Goal: Task Accomplishment & Management: Complete application form

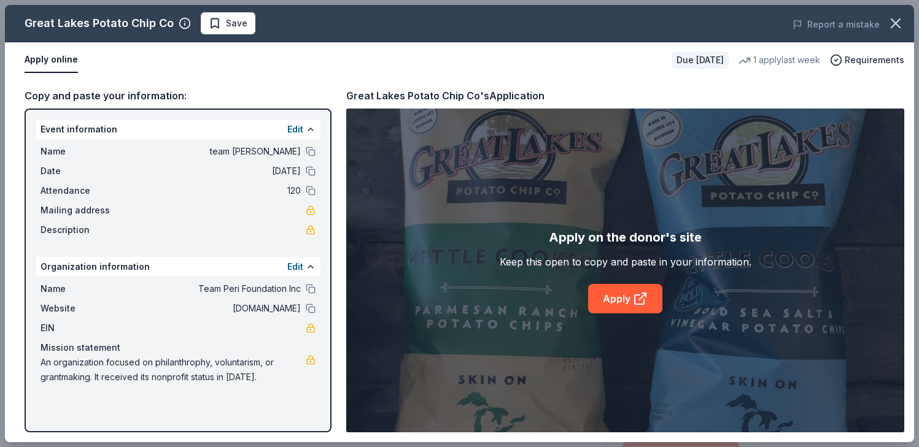
scroll to position [613, 0]
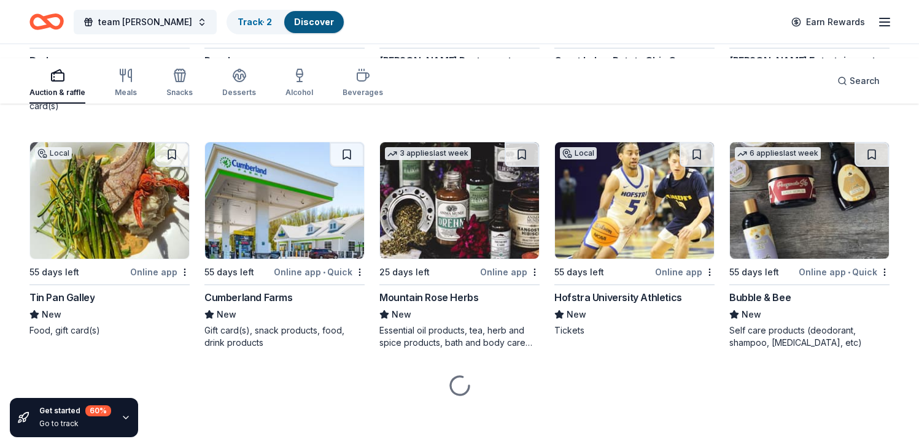
scroll to position [7523, 0]
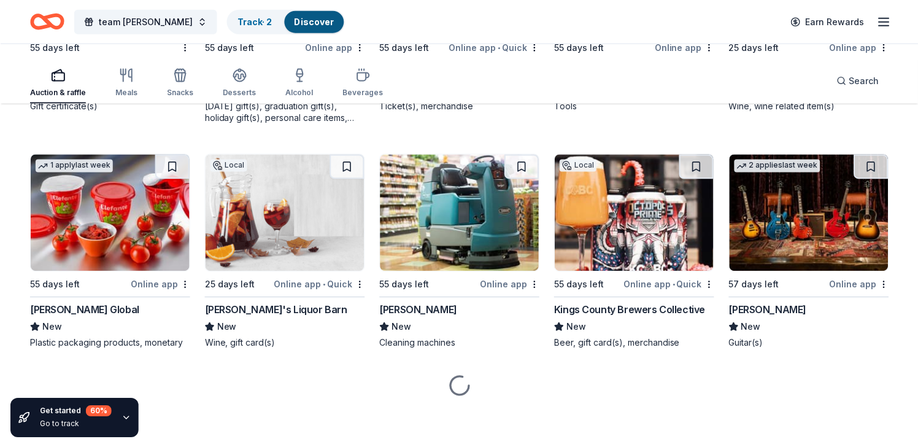
scroll to position [7417, 0]
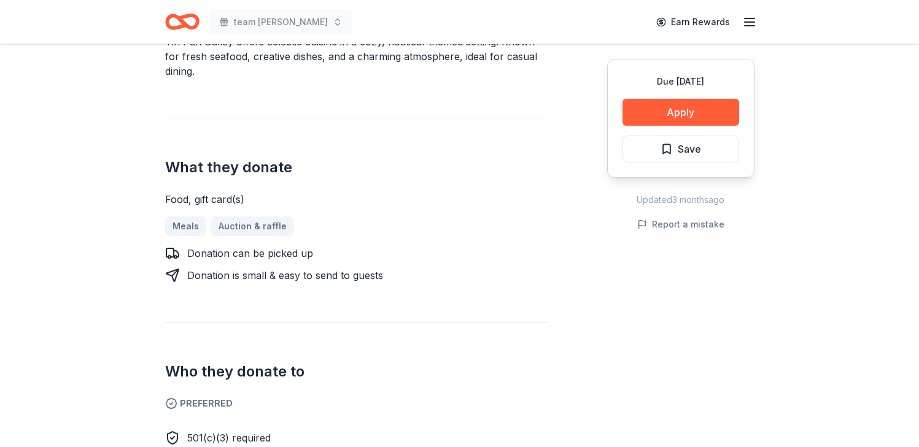
scroll to position [409, 0]
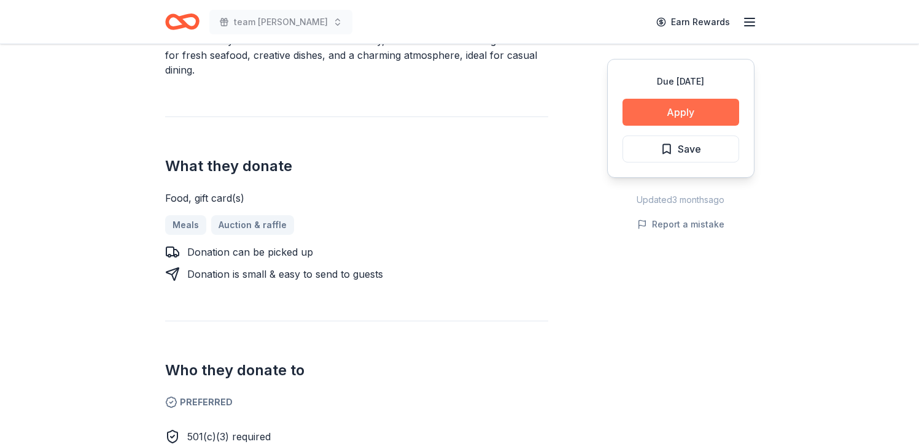
click at [622, 126] on button "Apply" at bounding box center [680, 112] width 117 height 27
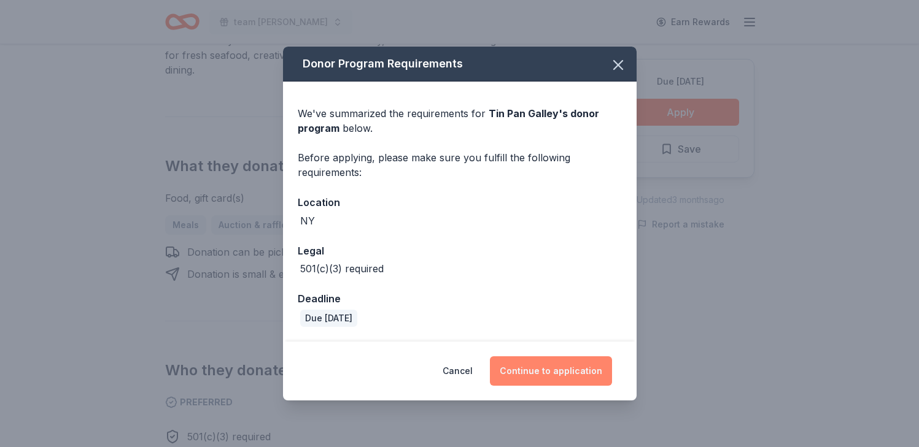
click at [602, 377] on button "Continue to application" at bounding box center [551, 371] width 122 height 29
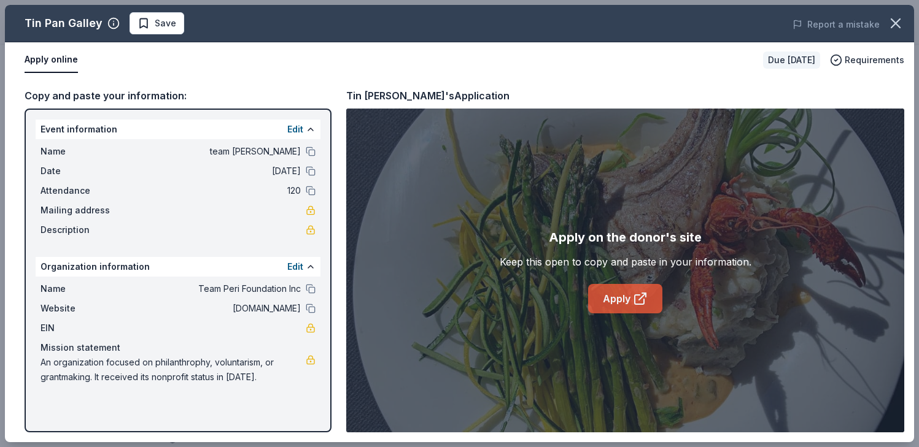
click at [592, 314] on link "Apply" at bounding box center [625, 298] width 74 height 29
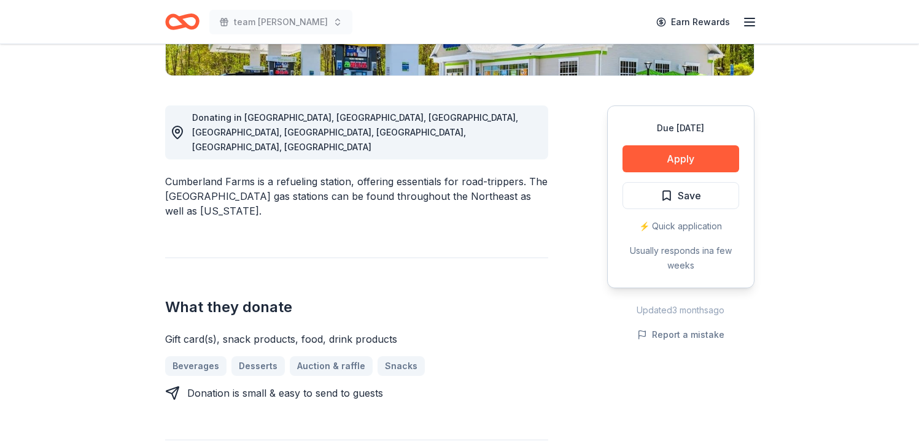
scroll to position [298, 0]
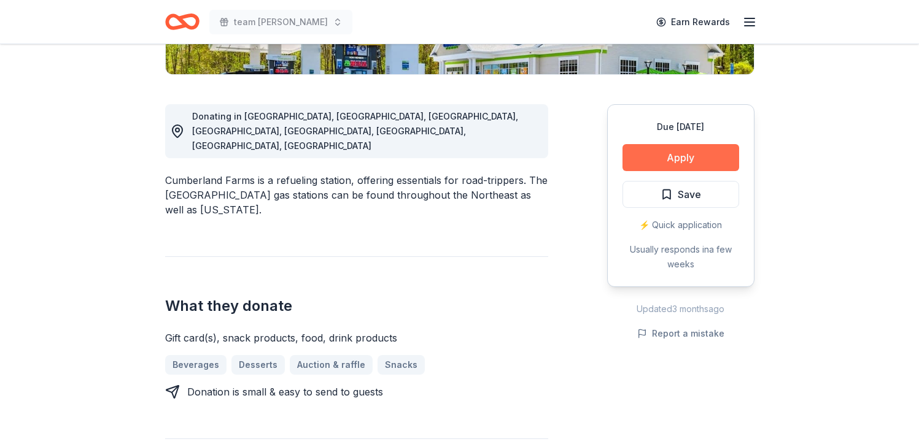
click at [622, 171] on button "Apply" at bounding box center [680, 157] width 117 height 27
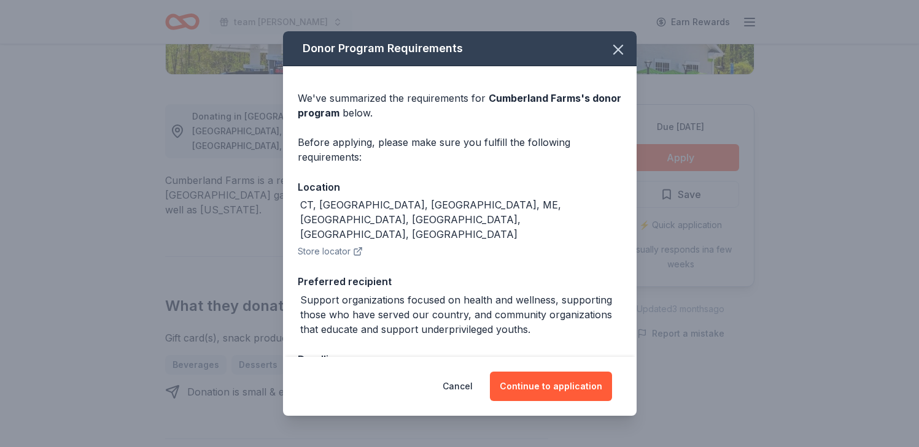
click at [582, 378] on button "Continue to application" at bounding box center [551, 386] width 122 height 29
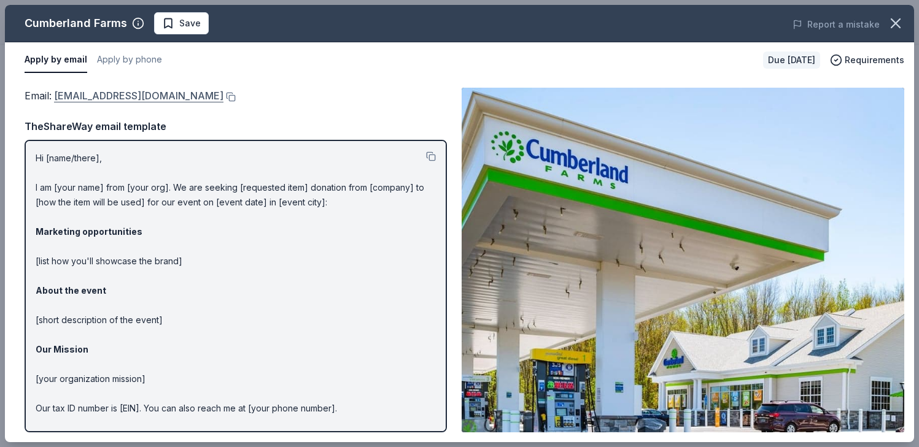
click at [223, 104] on link "GuestServices@eg-america.com" at bounding box center [138, 96] width 169 height 16
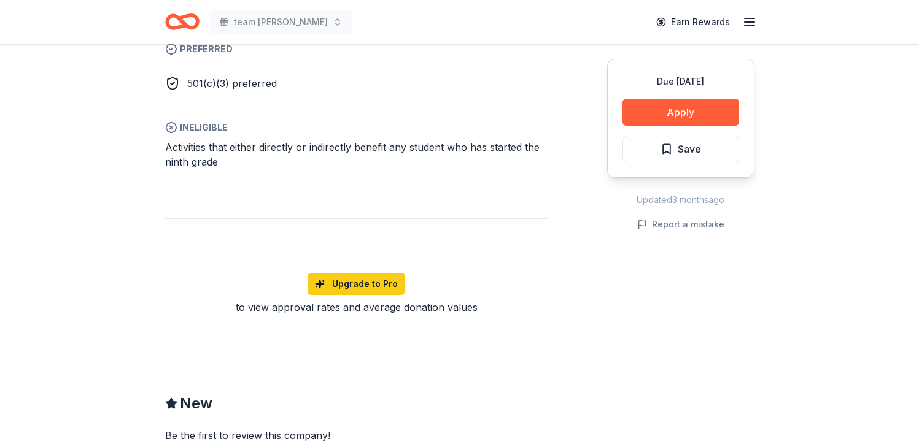
scroll to position [772, 0]
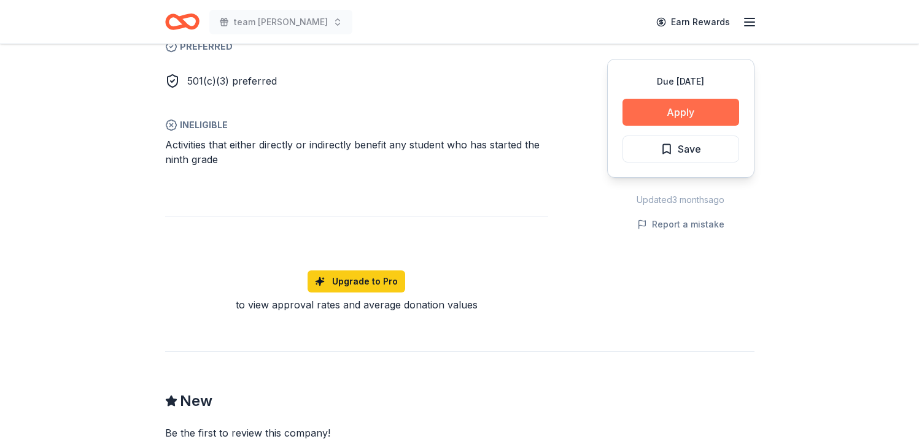
click at [622, 126] on button "Apply" at bounding box center [680, 112] width 117 height 27
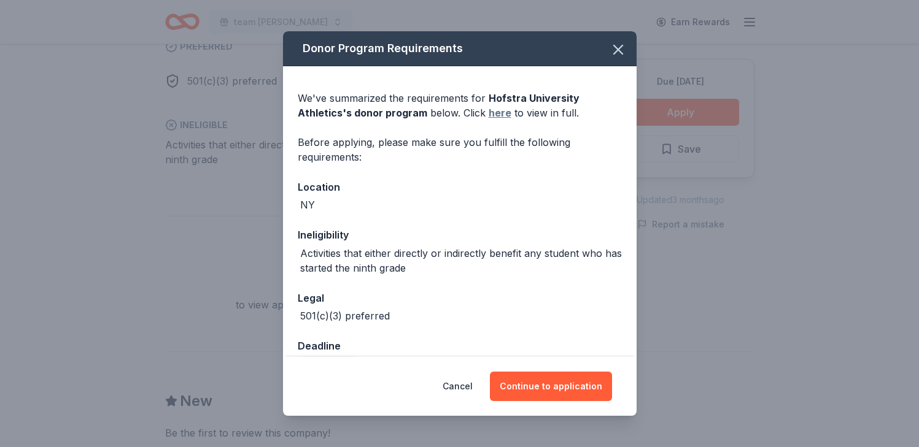
click at [511, 120] on link "here" at bounding box center [499, 113] width 23 height 15
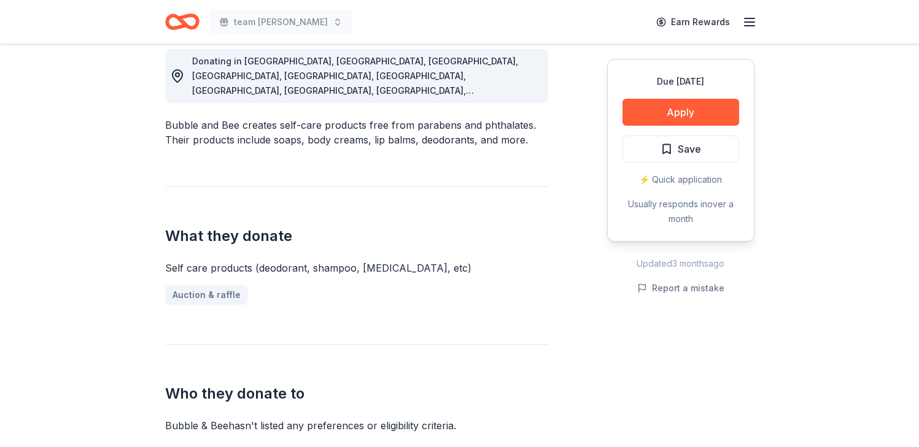
scroll to position [355, 0]
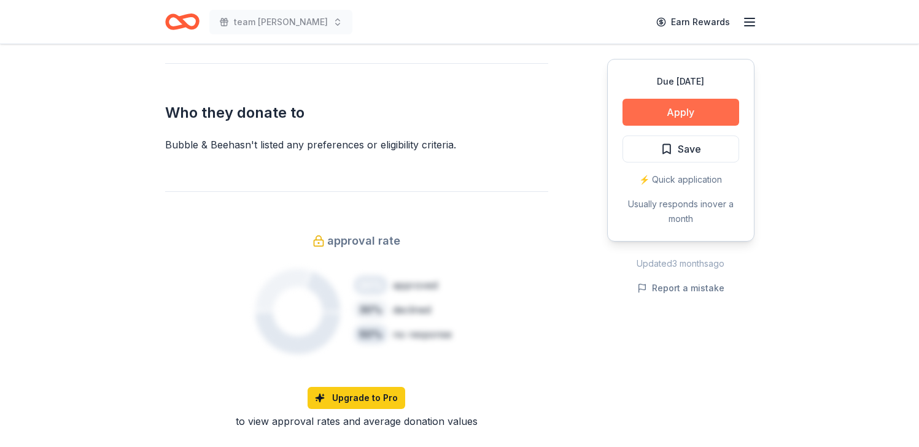
click at [710, 126] on button "Apply" at bounding box center [680, 112] width 117 height 27
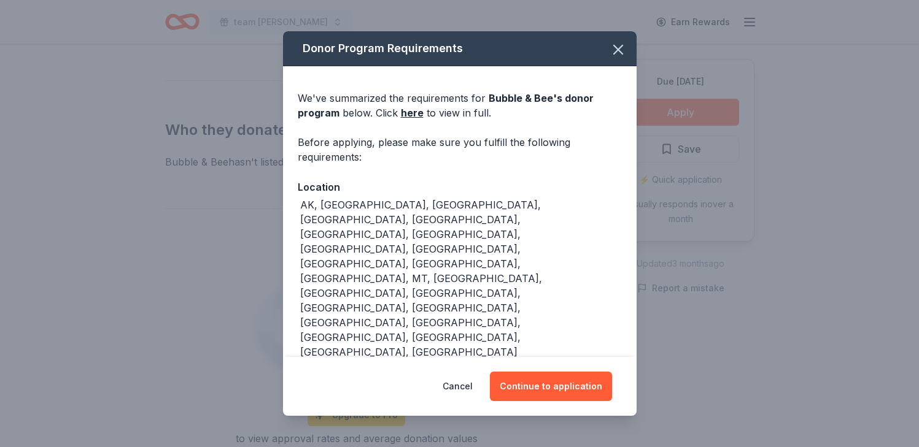
scroll to position [647, 0]
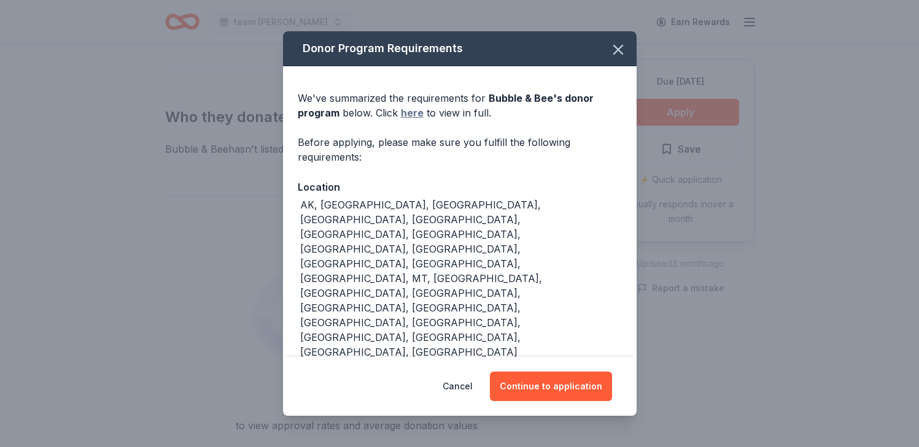
click at [401, 120] on link "here" at bounding box center [412, 113] width 23 height 15
